Goal: Task Accomplishment & Management: Manage account settings

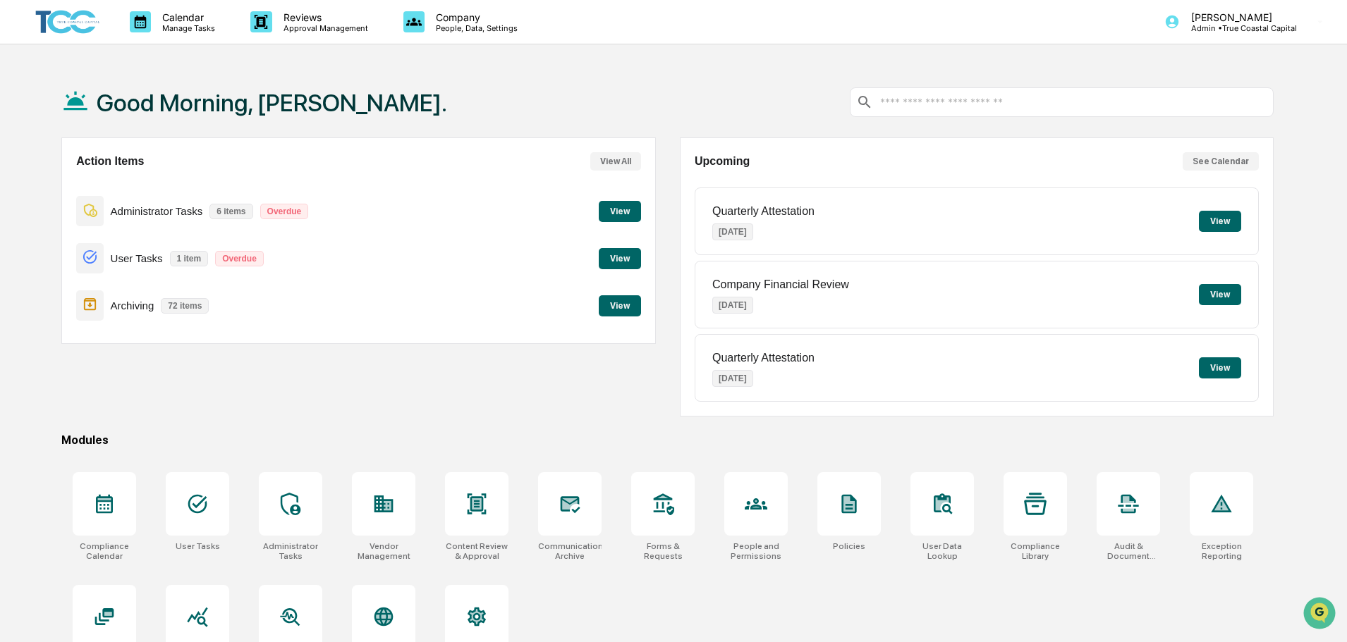
click at [1226, 217] on button "View" at bounding box center [1220, 221] width 42 height 21
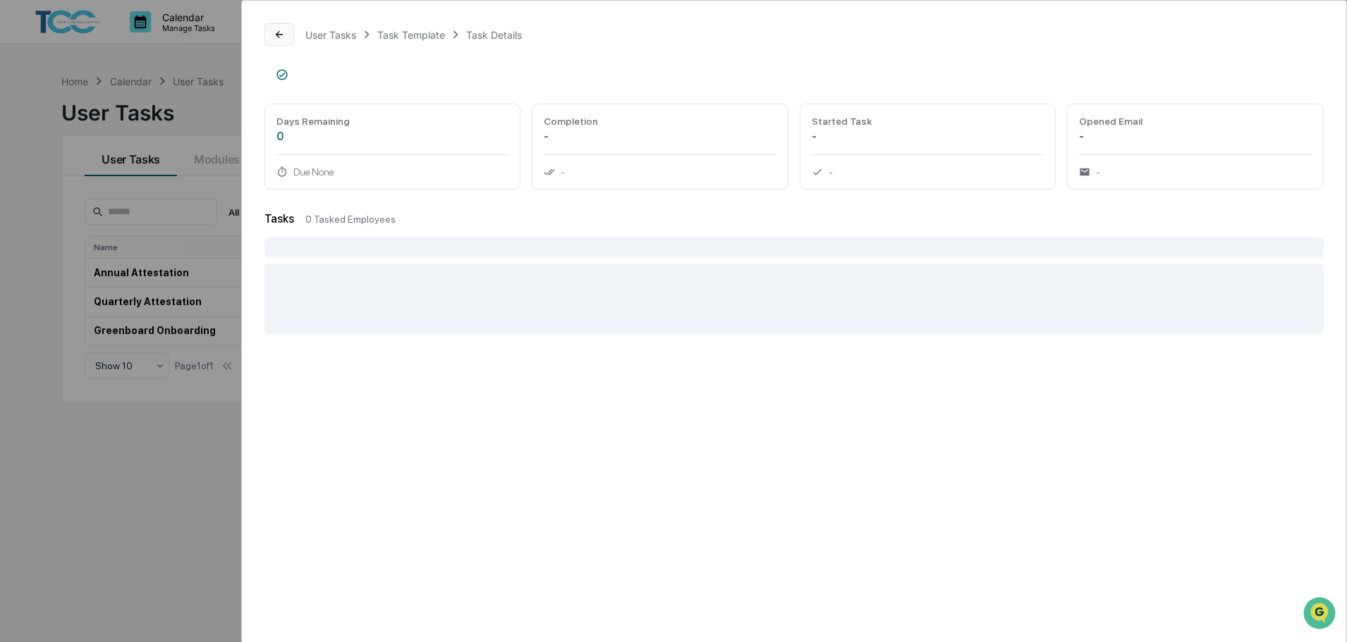
click at [283, 36] on icon at bounding box center [279, 34] width 11 height 11
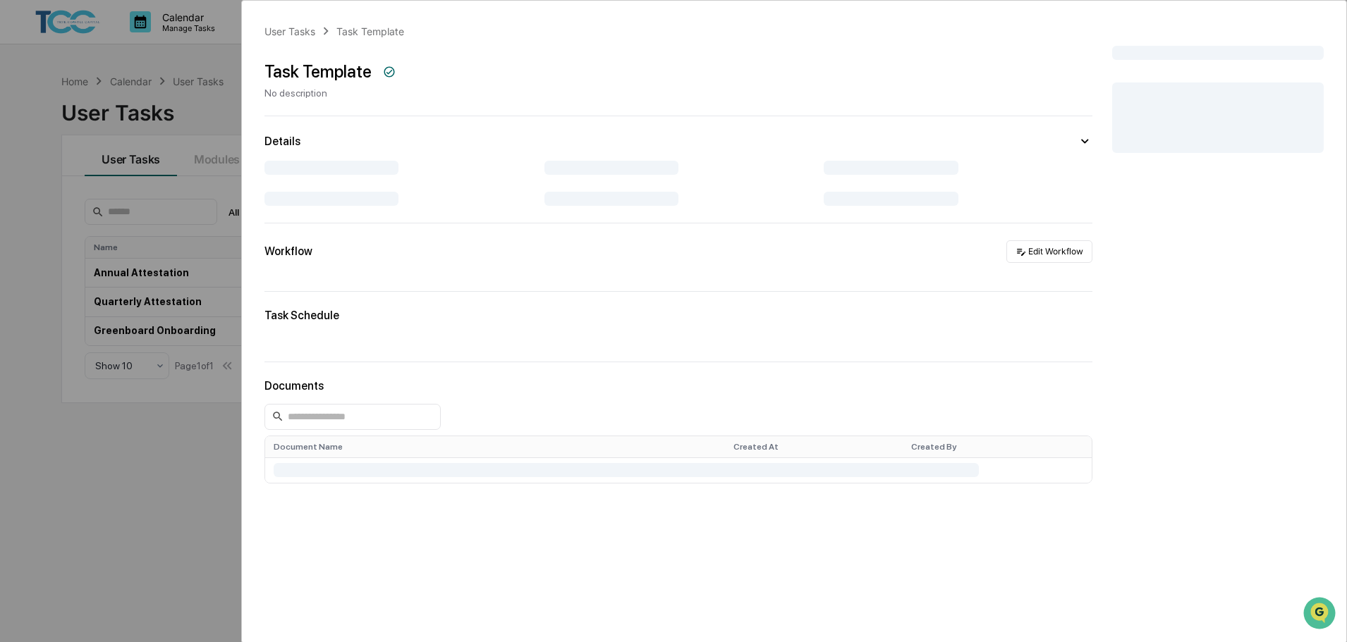
click at [170, 455] on div "User Tasks Task Template Task Template No description Details Workflow Edit Wor…" at bounding box center [673, 321] width 1347 height 642
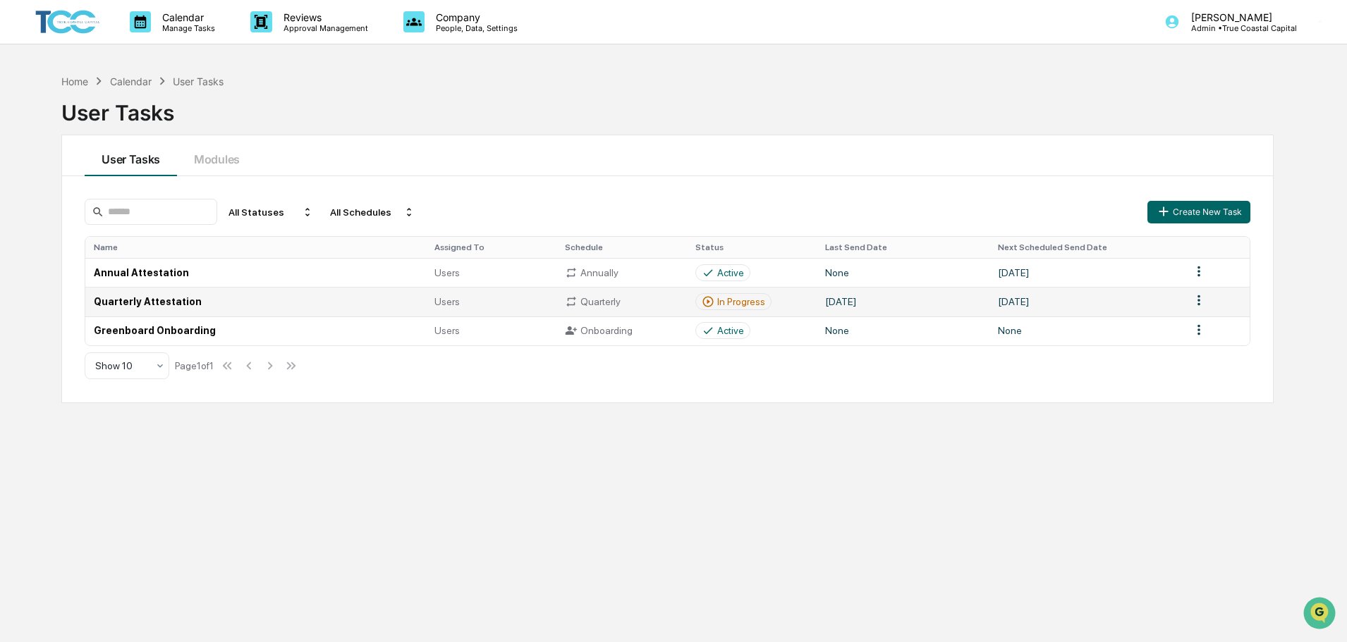
click at [277, 306] on td "Quarterly Attestation" at bounding box center [255, 301] width 341 height 29
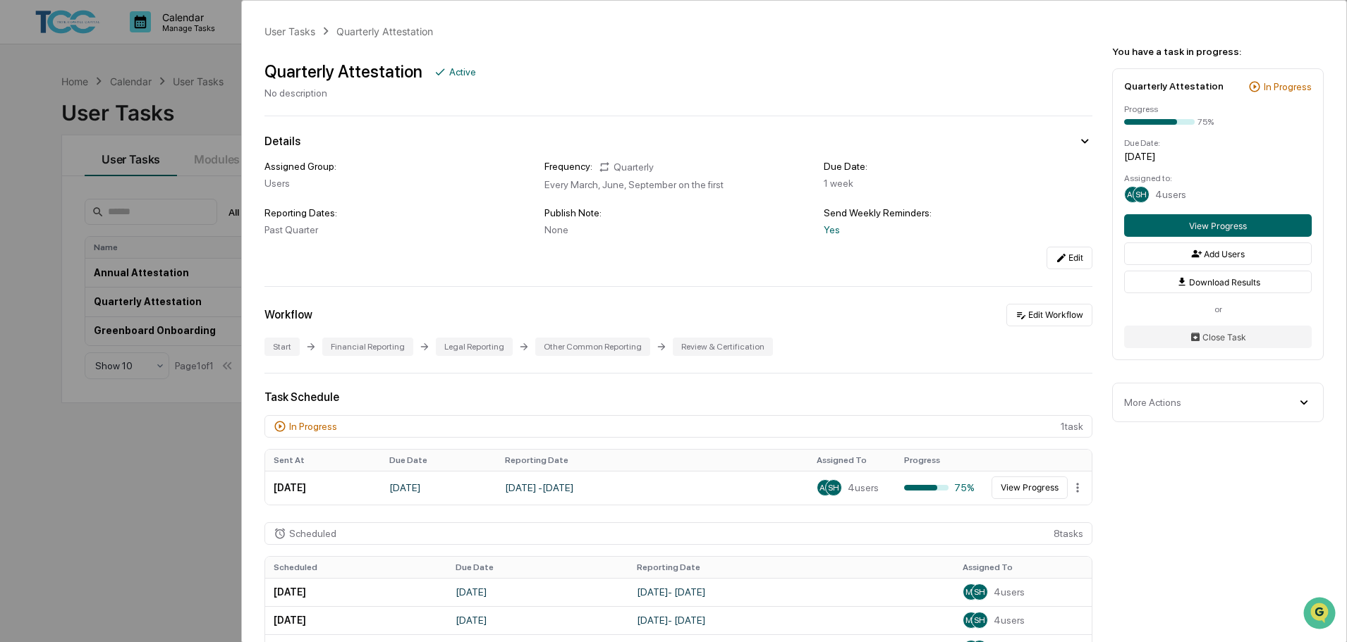
click at [56, 438] on div "User Tasks Quarterly Attestation Quarterly Attestation Active No description De…" at bounding box center [673, 321] width 1347 height 642
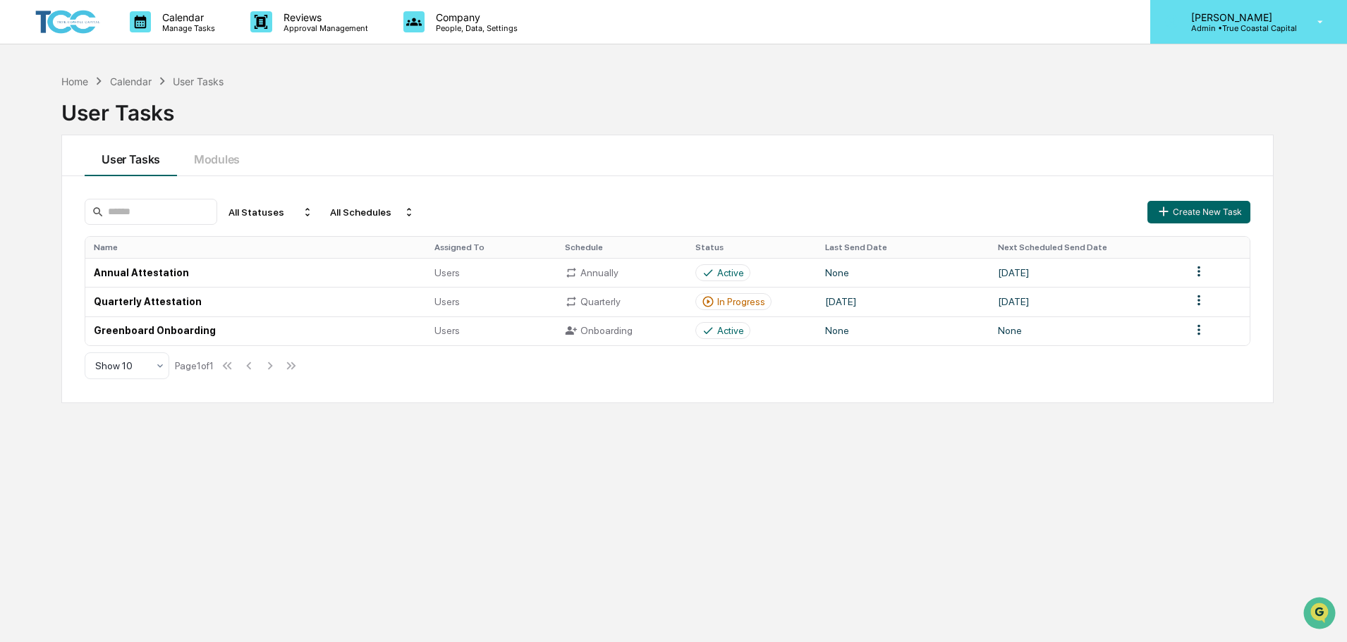
click at [1254, 28] on p "Admin • True Coastal Capital" at bounding box center [1238, 28] width 117 height 10
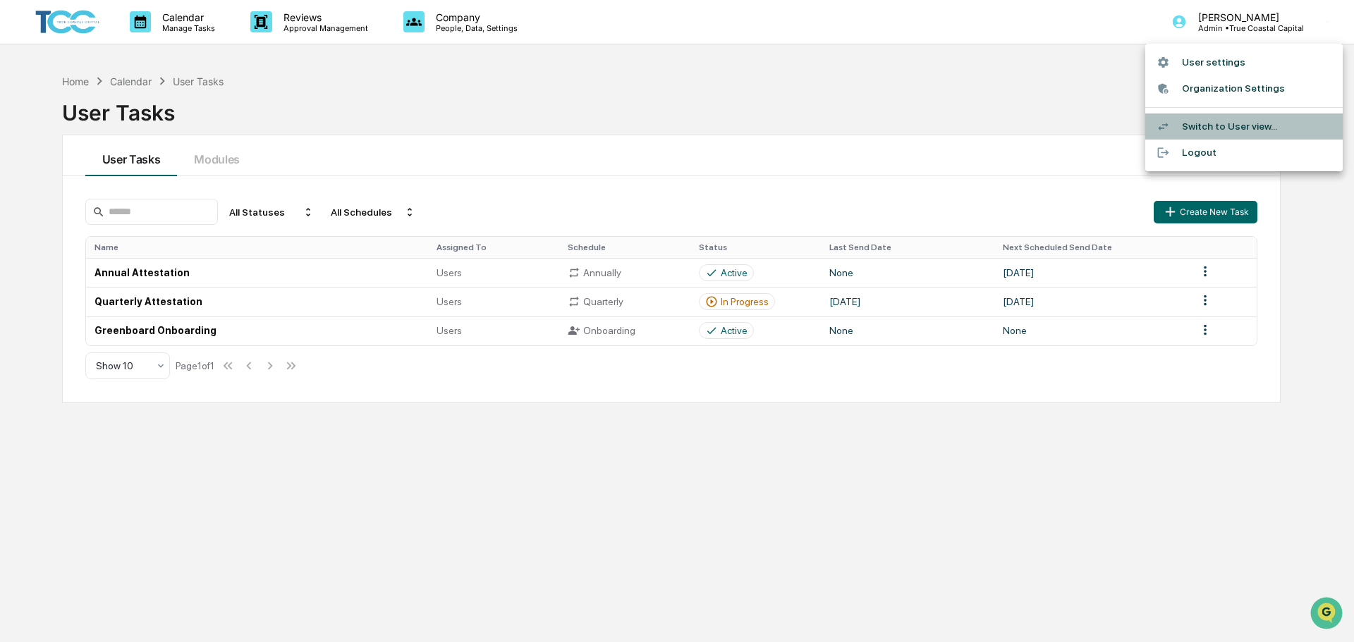
click at [1233, 118] on li "Switch to User view..." at bounding box center [1243, 127] width 197 height 26
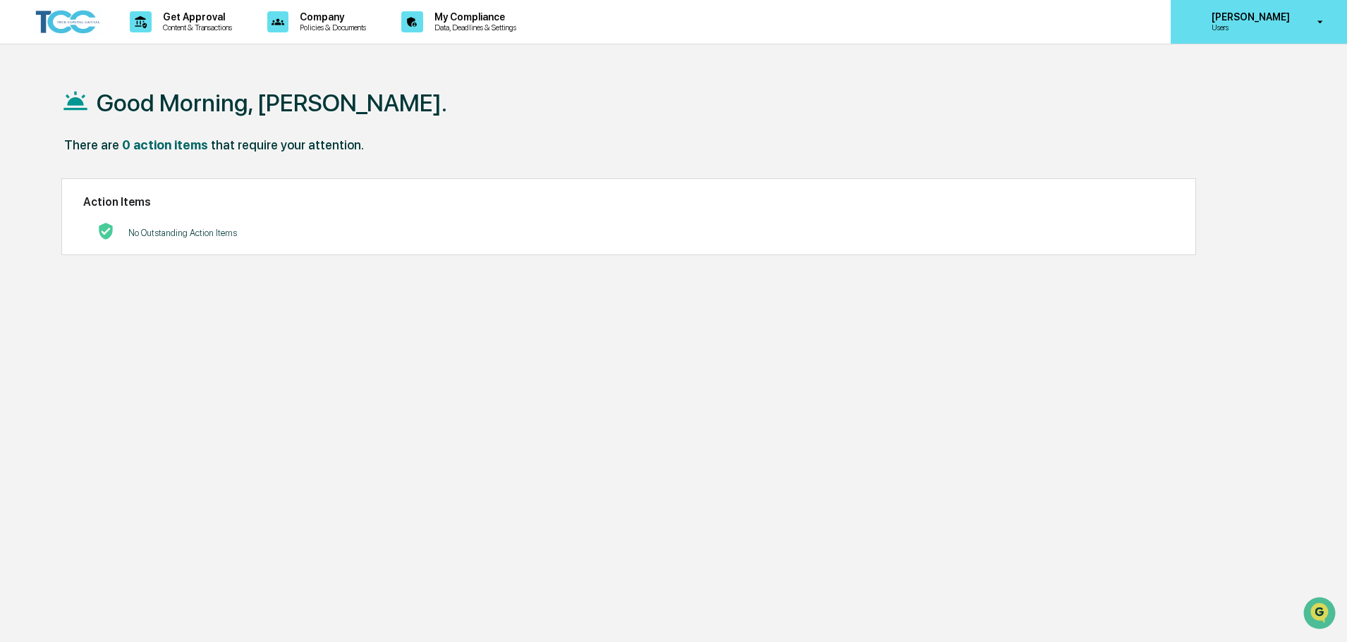
click at [1245, 36] on div "[PERSON_NAME] Users" at bounding box center [1259, 22] width 176 height 44
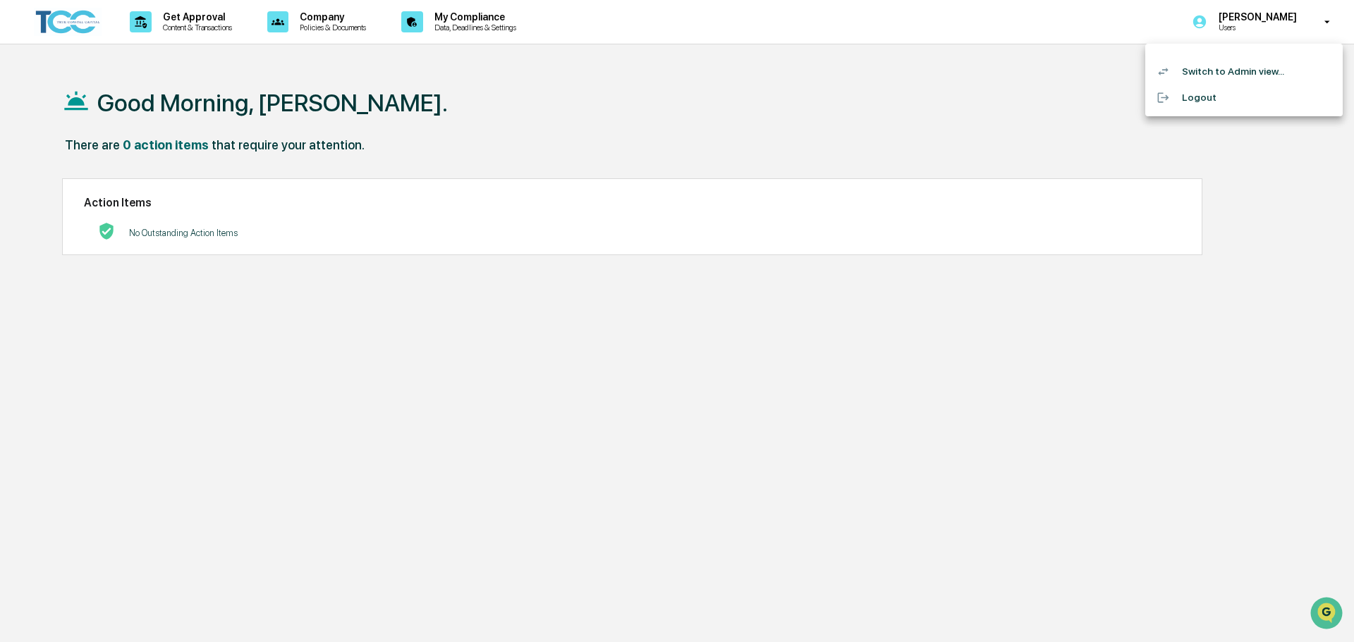
click at [1258, 80] on li "Switch to Admin view..." at bounding box center [1243, 72] width 197 height 26
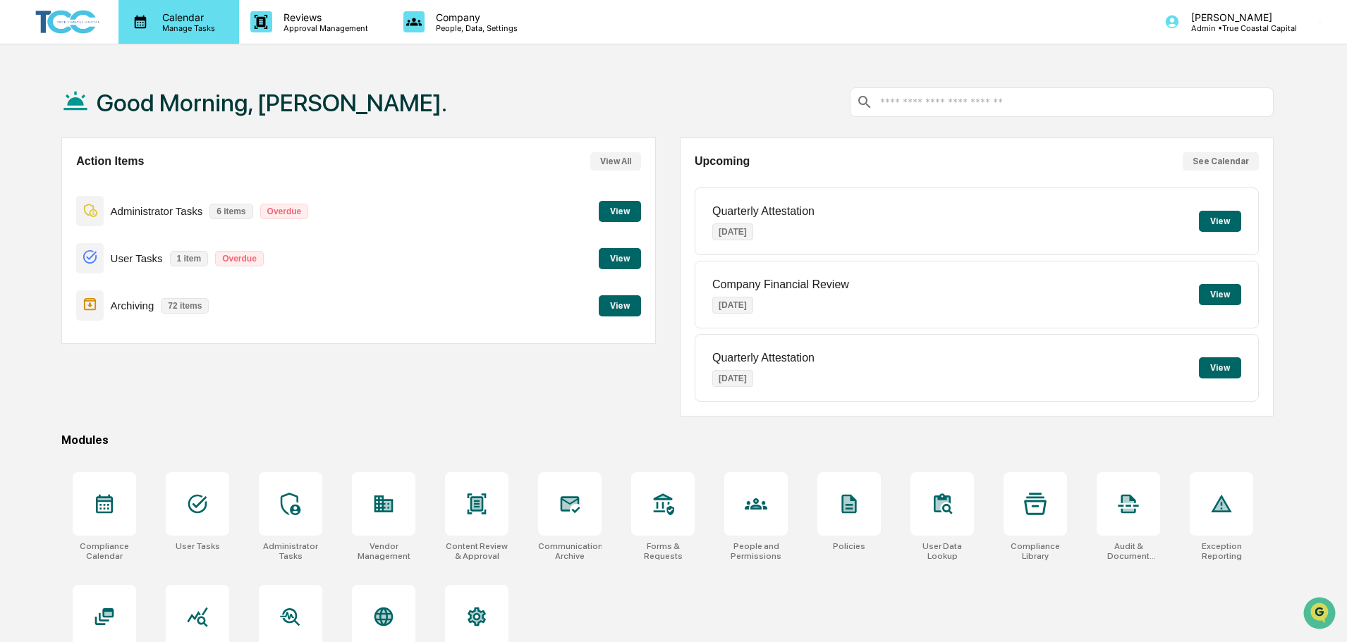
click at [185, 23] on p "Manage Tasks" at bounding box center [186, 28] width 71 height 10
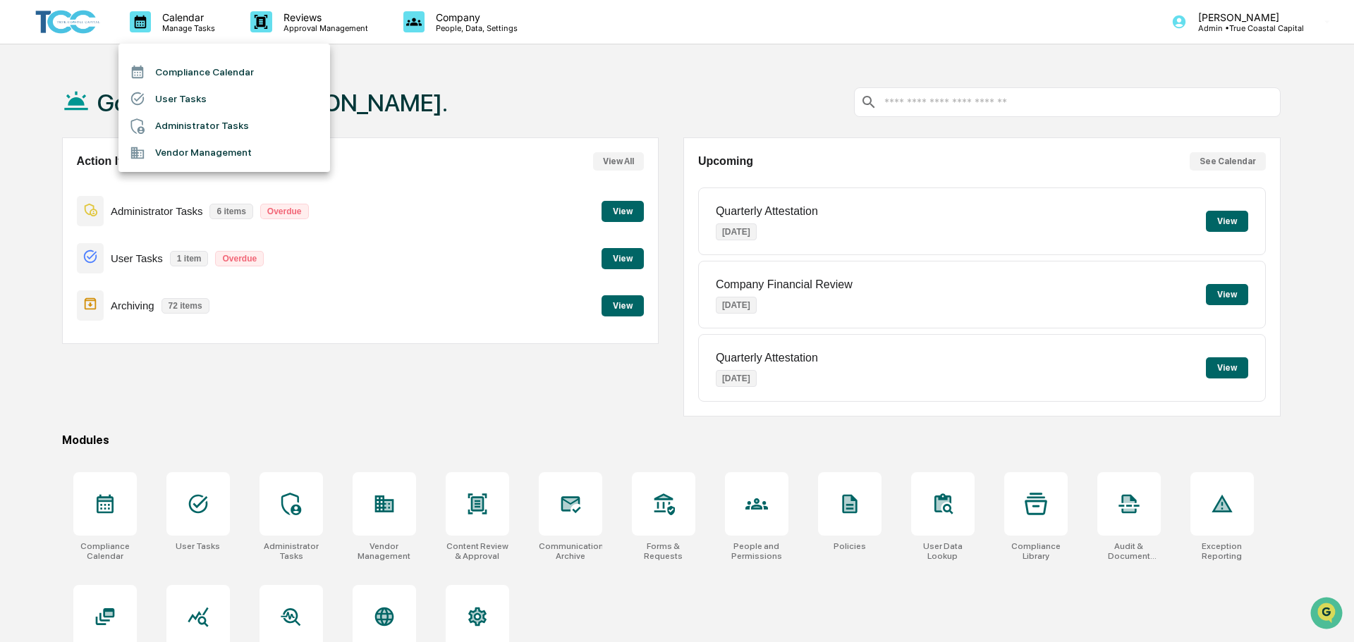
click at [203, 75] on li "Compliance Calendar" at bounding box center [224, 72] width 212 height 27
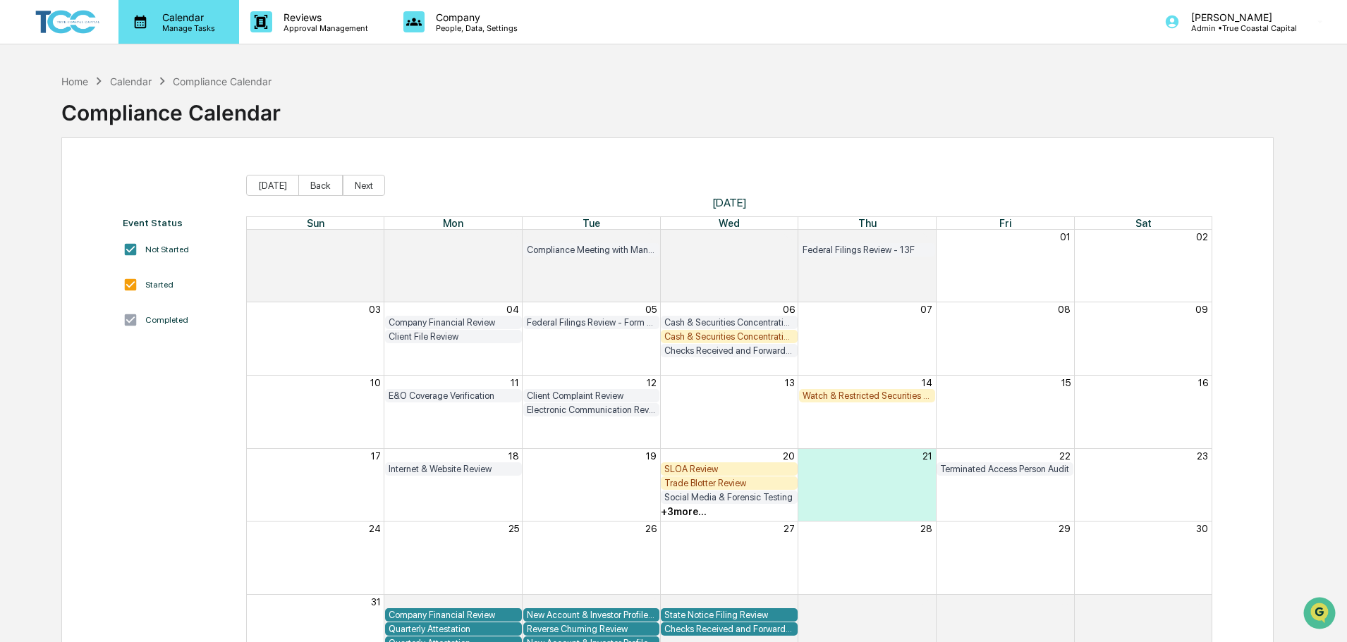
click at [167, 32] on p "Manage Tasks" at bounding box center [186, 28] width 71 height 10
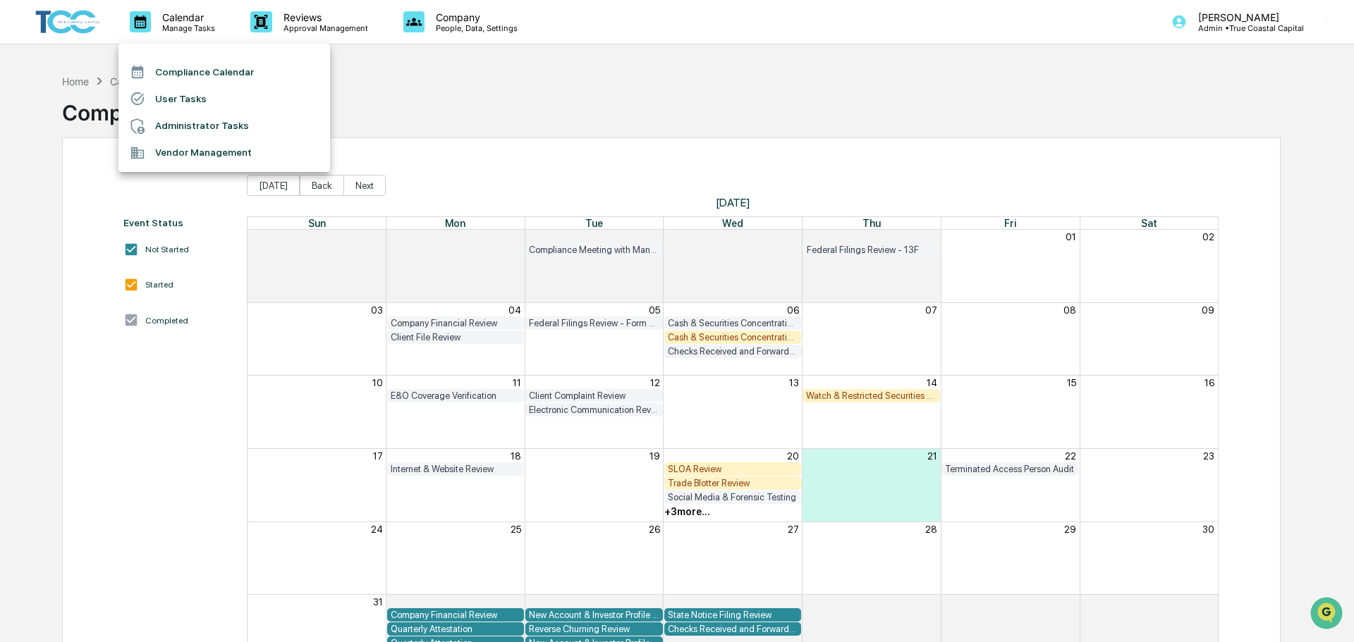
drag, startPoint x: 203, startPoint y: 152, endPoint x: 200, endPoint y: 121, distance: 31.2
click at [200, 121] on ul "Compliance Calendar User Tasks Administrator Tasks Vendor Management" at bounding box center [224, 108] width 212 height 128
click at [200, 120] on li "Administrator Tasks" at bounding box center [224, 126] width 212 height 27
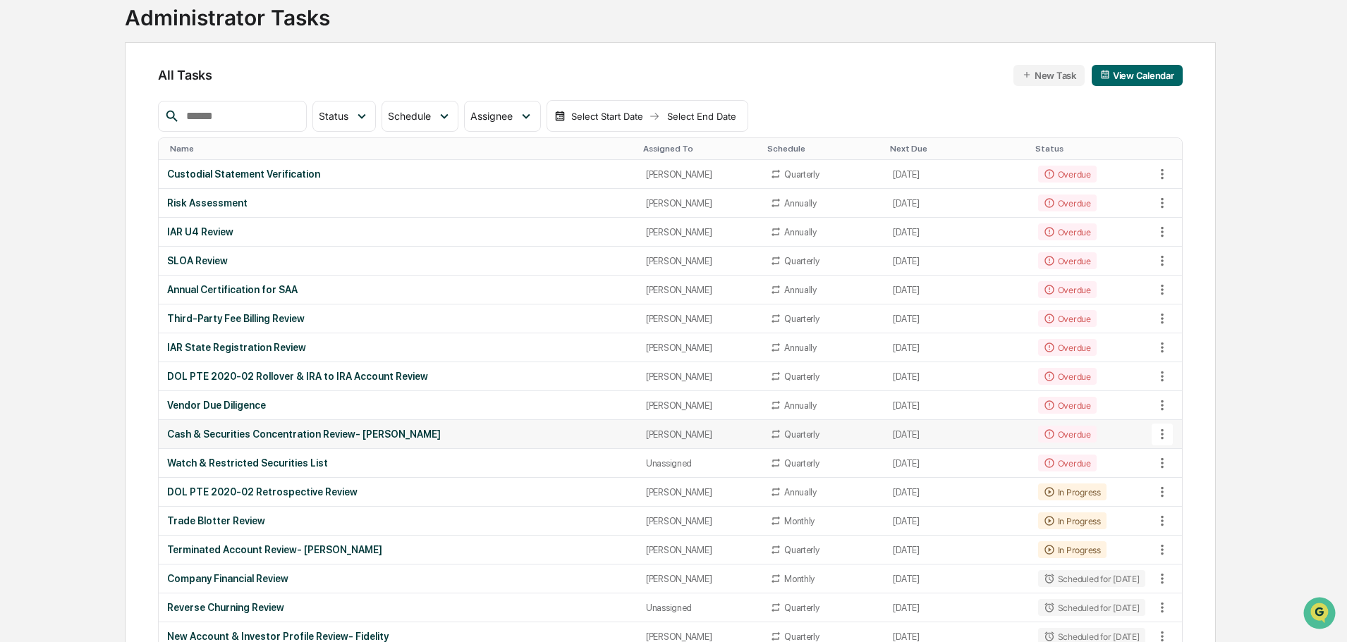
scroll to position [71, 0]
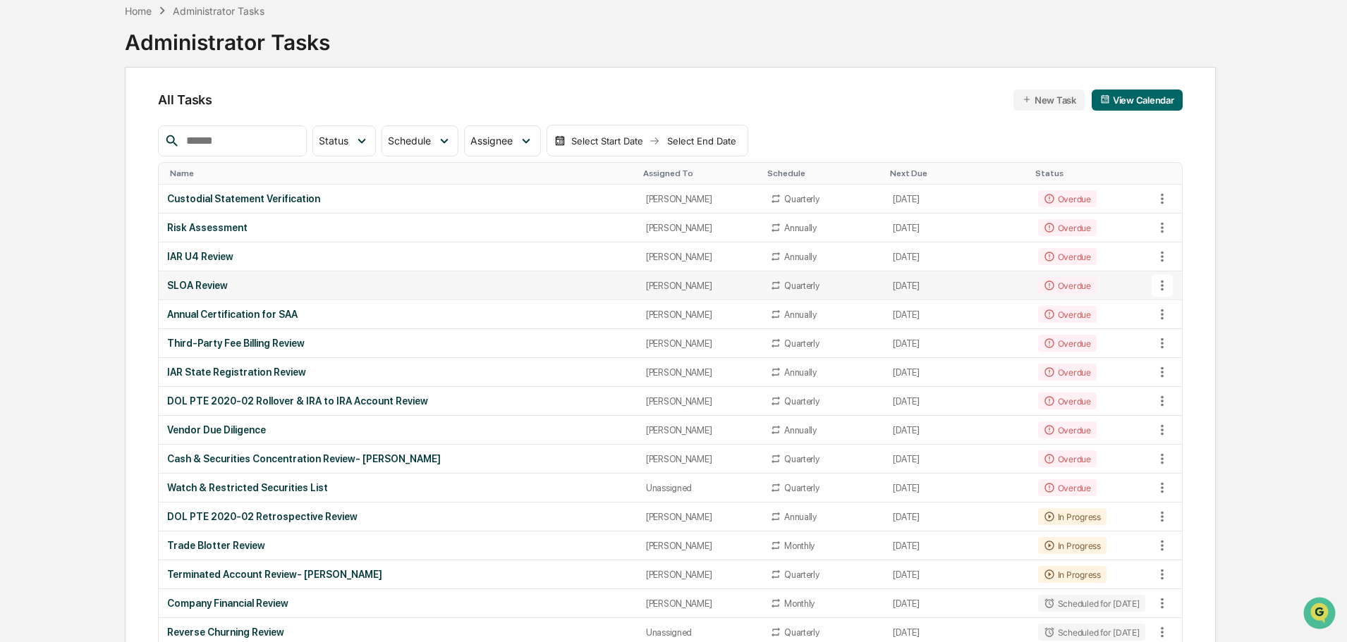
click at [456, 288] on div "SLOA Review" at bounding box center [397, 285] width 461 height 11
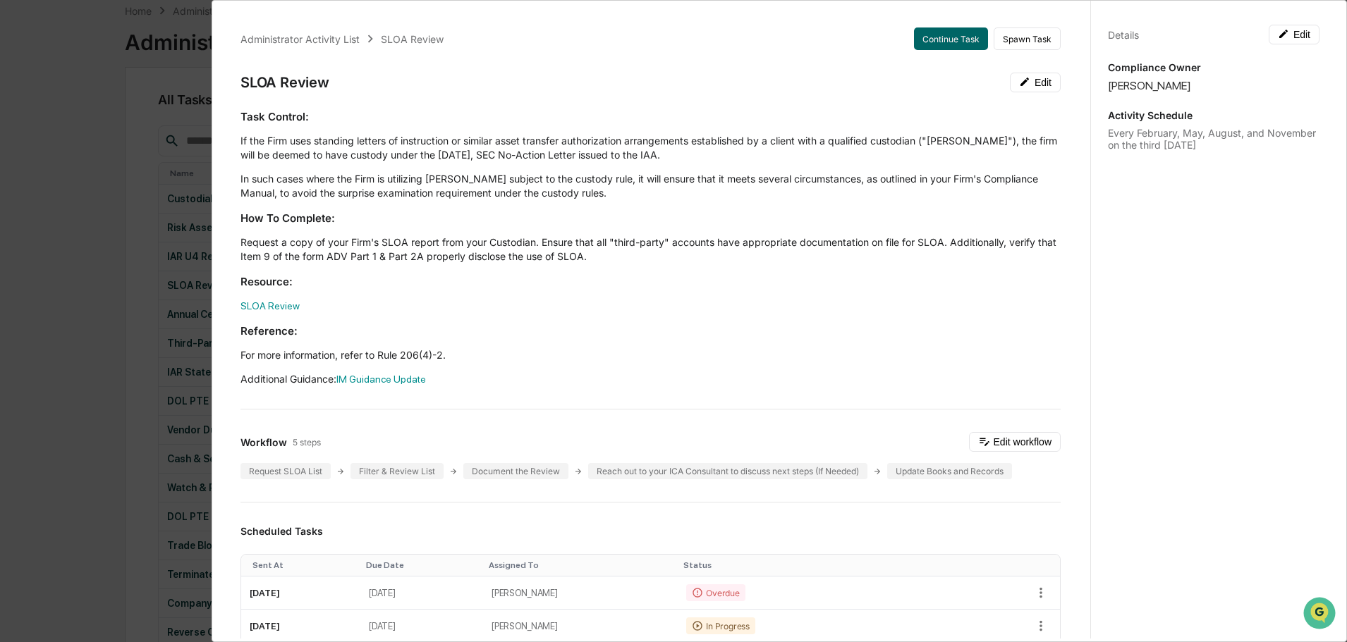
click at [14, 316] on div "Administrator Activity List SLOA Review Continue Task Spawn Task SLOA Review Ed…" at bounding box center [673, 321] width 1347 height 642
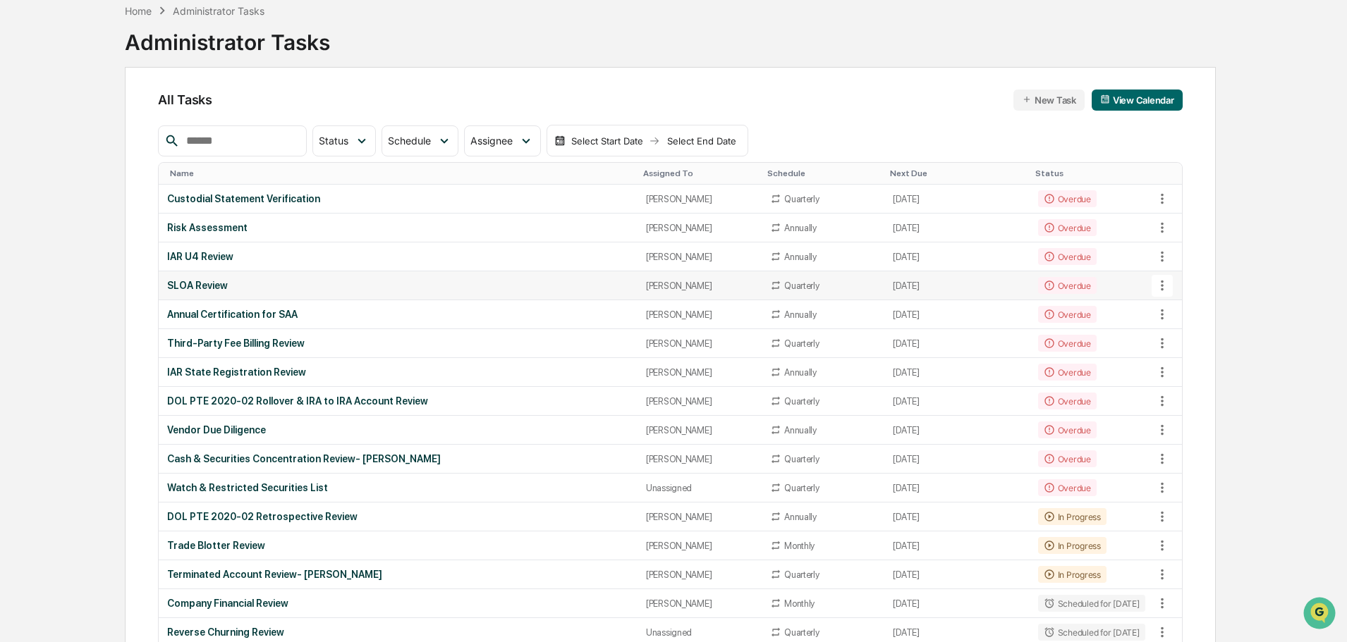
click at [393, 274] on td "SLOA Review" at bounding box center [398, 285] width 478 height 29
